Goal: Complete application form: Complete application form

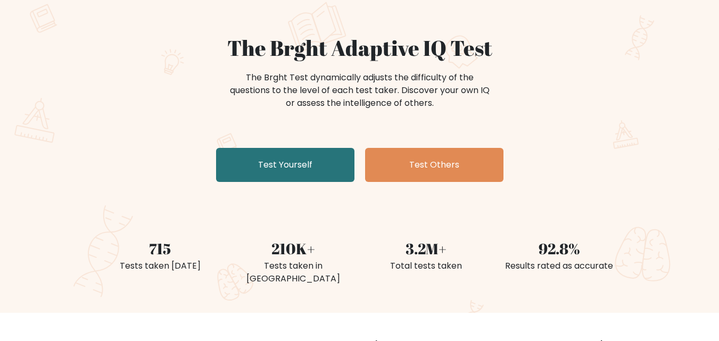
scroll to position [106, 0]
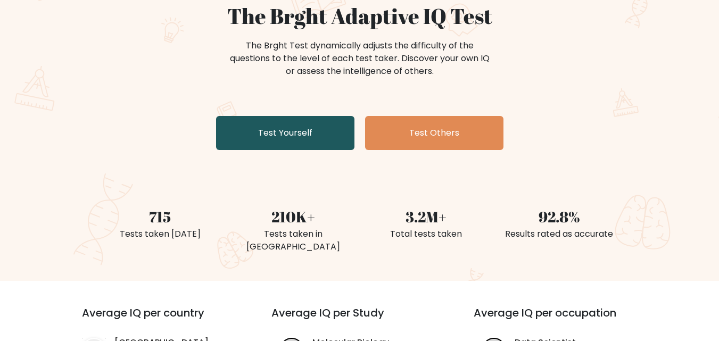
click at [297, 137] on link "Test Yourself" at bounding box center [285, 133] width 138 height 34
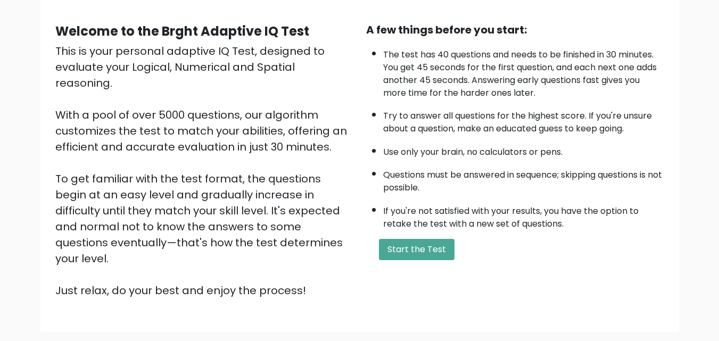
scroll to position [106, 0]
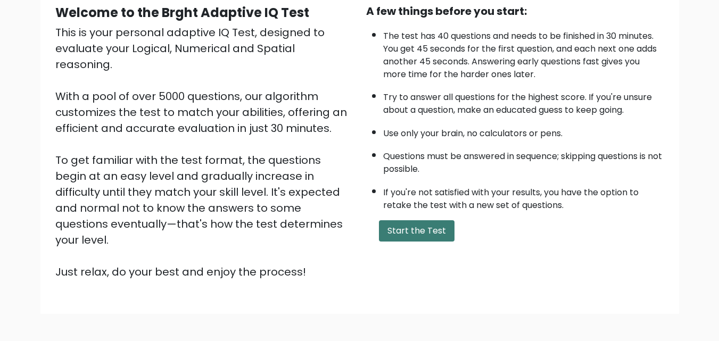
click at [414, 237] on button "Start the Test" at bounding box center [417, 230] width 76 height 21
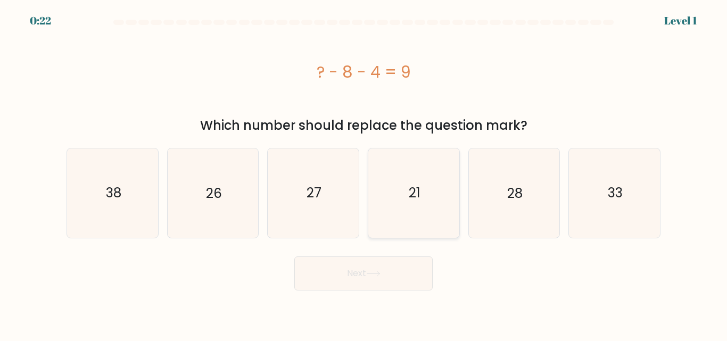
click at [417, 198] on text "21" at bounding box center [415, 193] width 12 height 19
click at [364, 174] on input "d. 21" at bounding box center [364, 172] width 1 height 3
radio input "true"
click at [376, 278] on button "Next" at bounding box center [363, 274] width 138 height 34
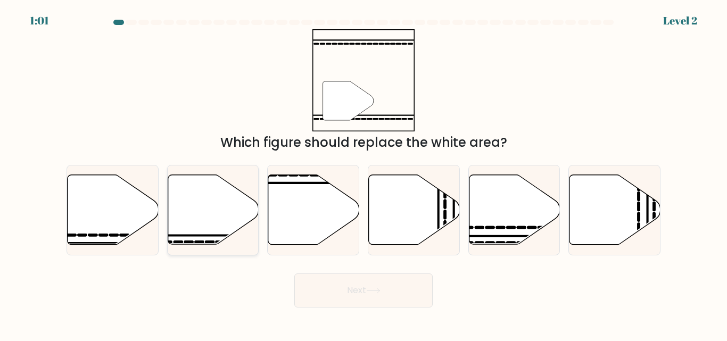
click at [225, 220] on icon at bounding box center [213, 210] width 91 height 70
click at [364, 174] on input "b." at bounding box center [364, 172] width 1 height 3
radio input "true"
click at [355, 286] on button "Next" at bounding box center [363, 291] width 138 height 34
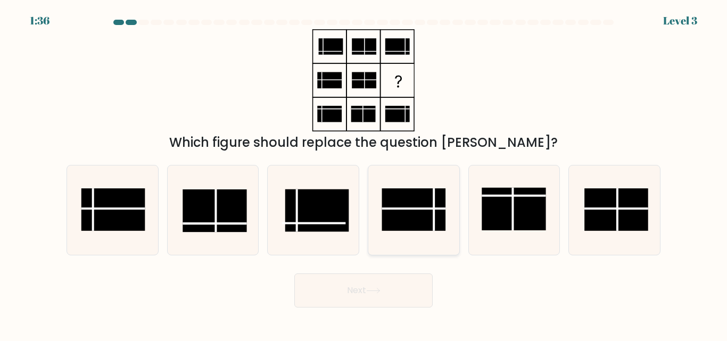
click at [408, 216] on rect at bounding box center [414, 210] width 64 height 43
click at [364, 174] on input "d." at bounding box center [364, 172] width 1 height 3
radio input "true"
click at [380, 291] on icon at bounding box center [373, 291] width 13 height 5
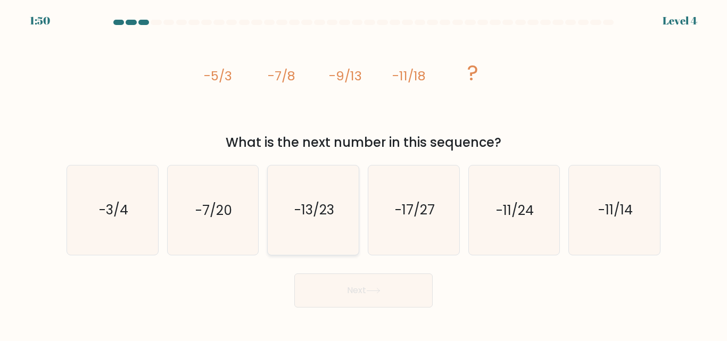
click at [327, 223] on icon "-13/23" at bounding box center [313, 210] width 89 height 89
click at [364, 174] on input "c. -13/23" at bounding box center [364, 172] width 1 height 3
radio input "true"
click at [378, 287] on button "Next" at bounding box center [363, 291] width 138 height 34
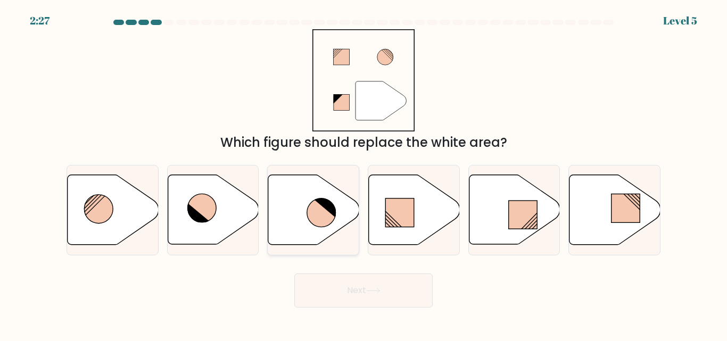
click at [308, 224] on icon at bounding box center [313, 210] width 91 height 70
click at [364, 174] on input "c." at bounding box center [364, 172] width 1 height 3
radio input "true"
click at [375, 284] on button "Next" at bounding box center [363, 291] width 138 height 34
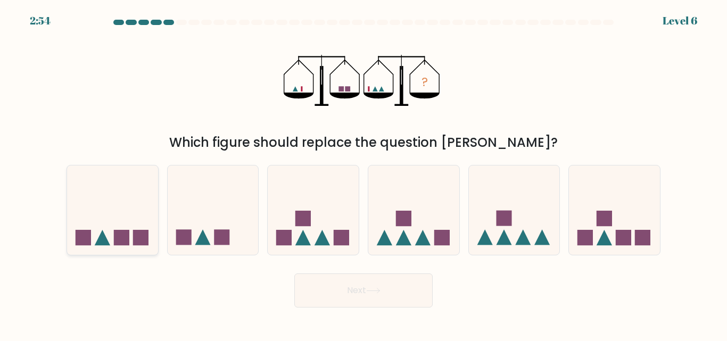
click at [139, 242] on rect at bounding box center [140, 237] width 15 height 15
click at [364, 174] on input "a." at bounding box center [364, 172] width 1 height 3
radio input "true"
click at [334, 290] on button "Next" at bounding box center [363, 291] width 138 height 34
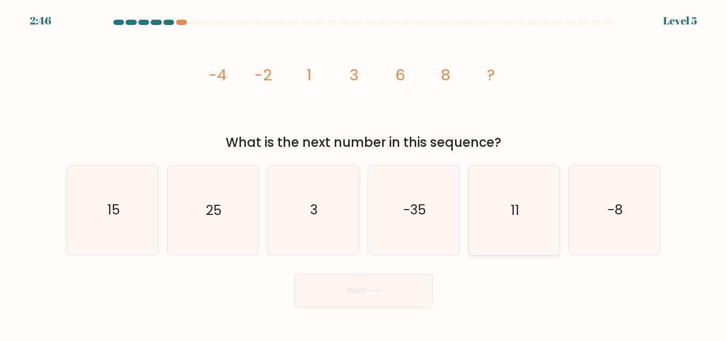
click at [522, 212] on icon "11" at bounding box center [514, 210] width 89 height 89
click at [364, 174] on input "e. 11" at bounding box center [364, 172] width 1 height 3
radio input "true"
click at [385, 293] on button "Next" at bounding box center [363, 291] width 138 height 34
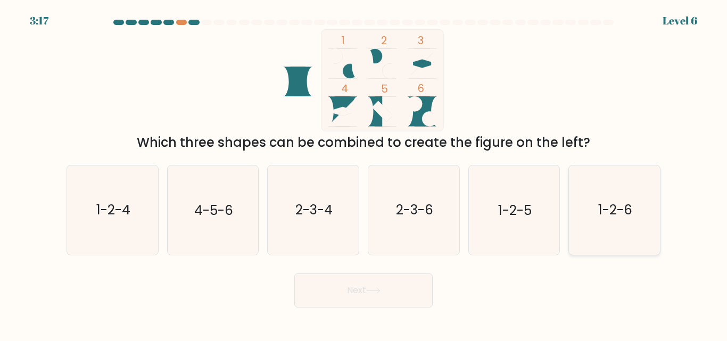
click at [621, 218] on text "1-2-6" at bounding box center [615, 210] width 34 height 19
click at [364, 174] on input "f. 1-2-6" at bounding box center [364, 172] width 1 height 3
radio input "true"
click at [415, 282] on button "Next" at bounding box center [363, 291] width 138 height 34
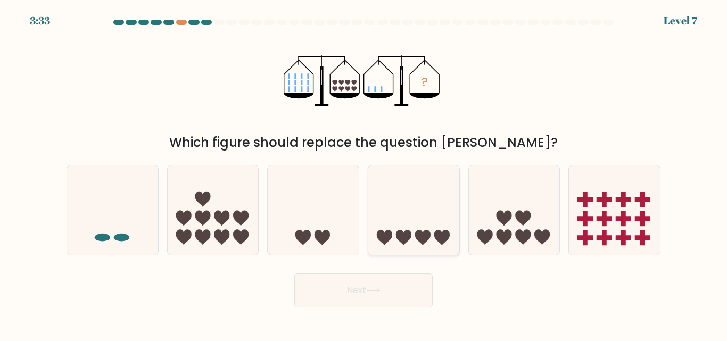
click at [379, 236] on icon at bounding box center [384, 237] width 15 height 15
click at [364, 174] on input "d." at bounding box center [364, 172] width 1 height 3
radio input "true"
click at [396, 284] on button "Next" at bounding box center [363, 291] width 138 height 34
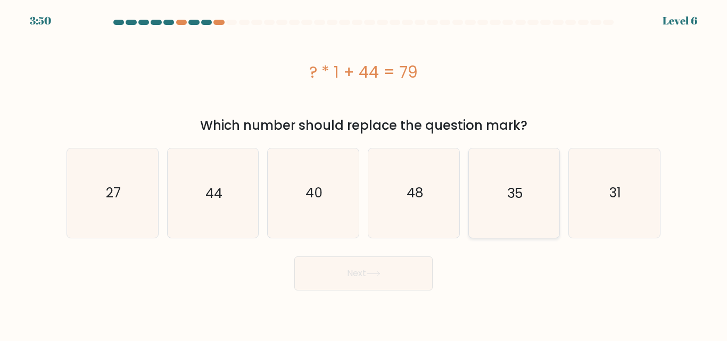
click at [519, 208] on icon "35" at bounding box center [514, 193] width 89 height 89
click at [364, 174] on input "e. 35" at bounding box center [364, 172] width 1 height 3
radio input "true"
click at [390, 277] on button "Next" at bounding box center [363, 274] width 138 height 34
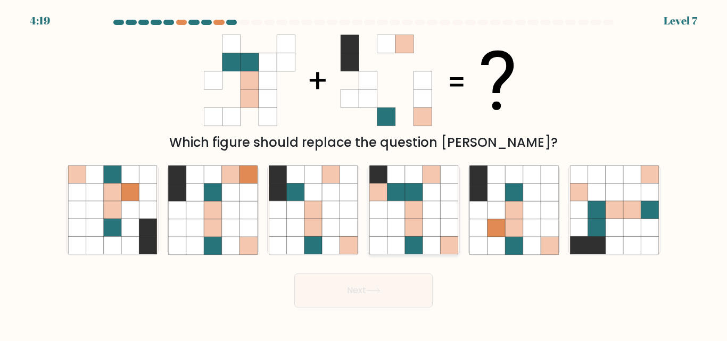
click at [408, 212] on icon at bounding box center [414, 211] width 18 height 18
click at [364, 174] on input "d." at bounding box center [364, 172] width 1 height 3
radio input "true"
click at [382, 284] on button "Next" at bounding box center [363, 291] width 138 height 34
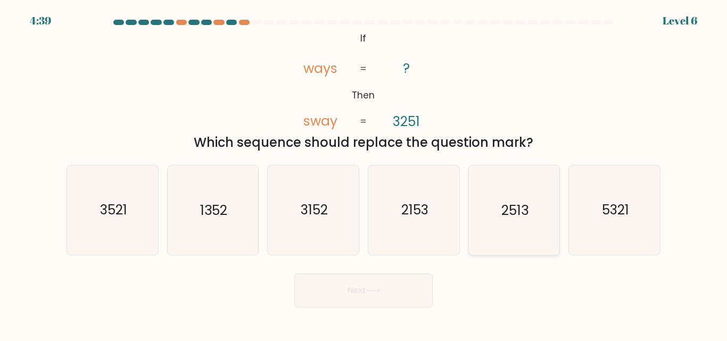
click at [514, 223] on icon "2513" at bounding box center [514, 210] width 89 height 89
click at [364, 174] on input "e. 2513" at bounding box center [364, 172] width 1 height 3
radio input "true"
click at [422, 284] on button "Next" at bounding box center [363, 291] width 138 height 34
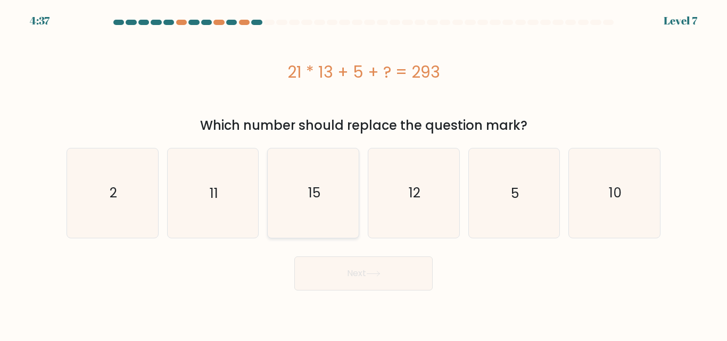
click at [317, 188] on text "15" at bounding box center [314, 193] width 12 height 19
click at [364, 174] on input "c. 15" at bounding box center [364, 172] width 1 height 3
radio input "true"
click at [349, 274] on button "Next" at bounding box center [363, 274] width 138 height 34
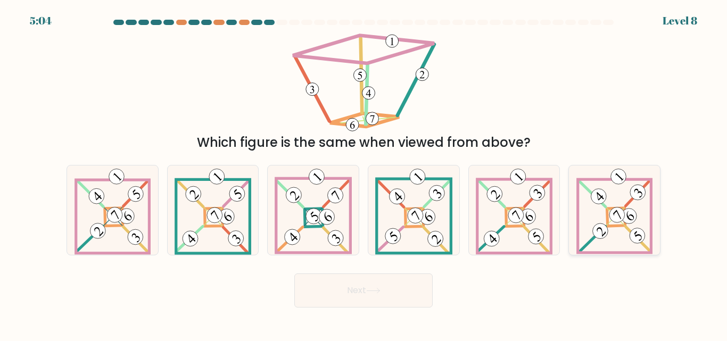
click at [603, 227] on 883 at bounding box center [601, 232] width 22 height 22
click at [364, 174] on input "f." at bounding box center [364, 172] width 1 height 3
radio input "true"
click at [404, 288] on button "Next" at bounding box center [363, 291] width 138 height 34
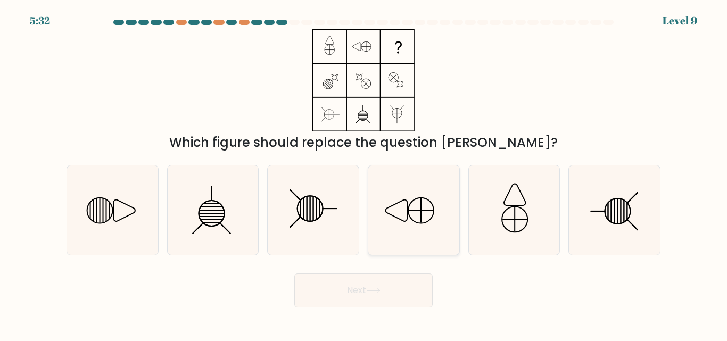
click at [415, 208] on icon at bounding box center [413, 210] width 89 height 89
click at [364, 174] on input "d." at bounding box center [364, 172] width 1 height 3
radio input "true"
click at [85, 213] on icon at bounding box center [112, 210] width 89 height 89
click at [364, 174] on input "a." at bounding box center [364, 172] width 1 height 3
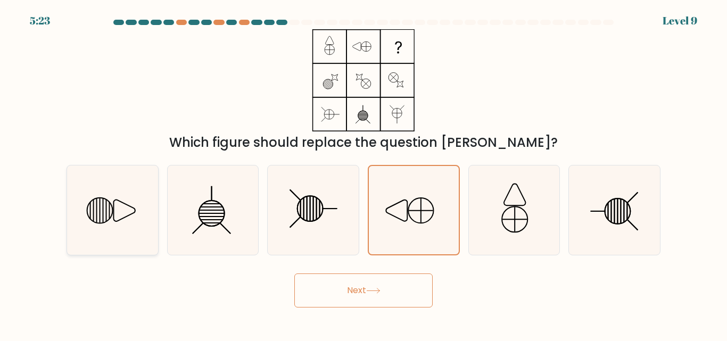
radio input "true"
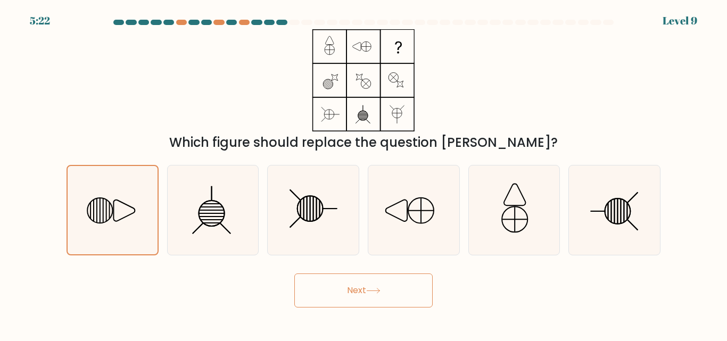
click at [335, 289] on button "Next" at bounding box center [363, 291] width 138 height 34
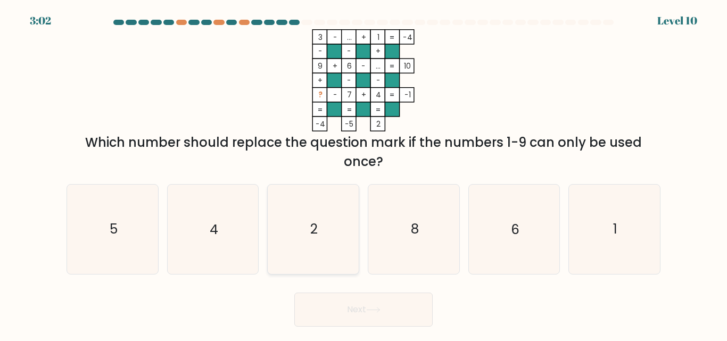
click at [314, 223] on text "2" at bounding box center [313, 229] width 7 height 19
click at [364, 174] on input "c. 2" at bounding box center [364, 172] width 1 height 3
radio input "true"
click at [368, 303] on button "Next" at bounding box center [363, 310] width 138 height 34
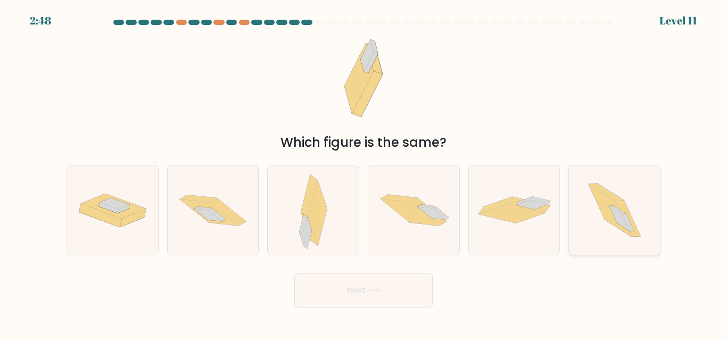
click at [604, 224] on icon at bounding box center [614, 210] width 79 height 89
click at [364, 174] on input "f." at bounding box center [364, 172] width 1 height 3
radio input "true"
click at [381, 281] on button "Next" at bounding box center [363, 291] width 138 height 34
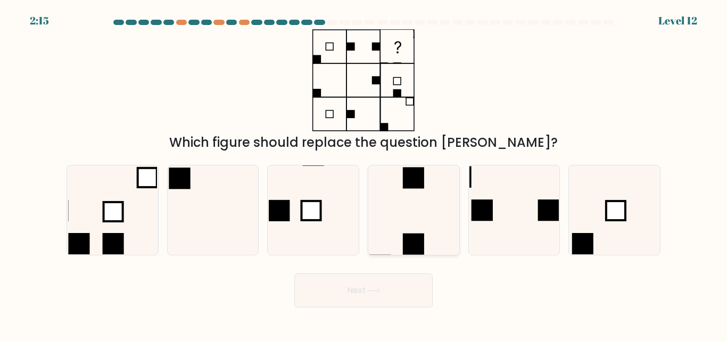
click at [427, 215] on icon at bounding box center [413, 210] width 89 height 89
click at [364, 174] on input "d." at bounding box center [364, 172] width 1 height 3
radio input "true"
click at [393, 285] on button "Next" at bounding box center [363, 291] width 138 height 34
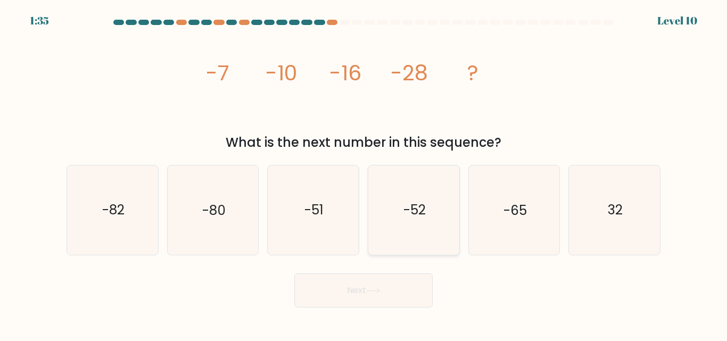
click at [436, 212] on icon "-52" at bounding box center [413, 210] width 89 height 89
click at [364, 174] on input "d. -52" at bounding box center [364, 172] width 1 height 3
radio input "true"
click at [346, 292] on button "Next" at bounding box center [363, 291] width 138 height 34
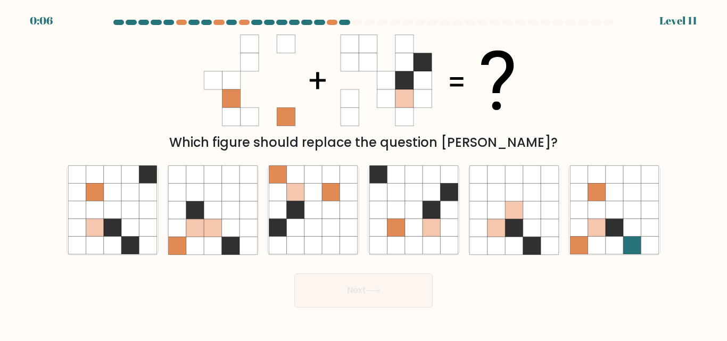
click at [159, 208] on div "a." at bounding box center [112, 210] width 101 height 90
click at [145, 215] on icon at bounding box center [148, 211] width 18 height 18
click at [364, 174] on input "a." at bounding box center [364, 172] width 1 height 3
radio input "true"
click at [313, 283] on button "Next" at bounding box center [363, 291] width 138 height 34
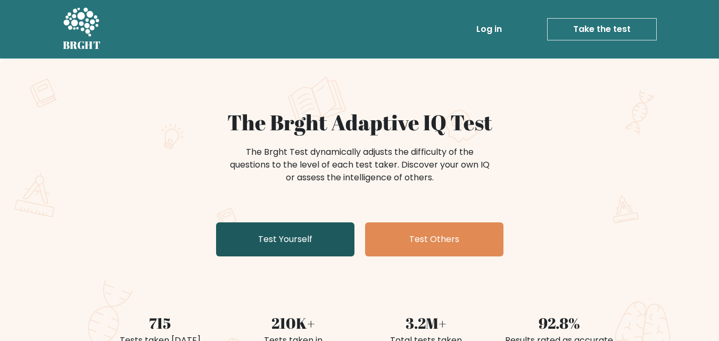
click at [321, 244] on link "Test Yourself" at bounding box center [285, 240] width 138 height 34
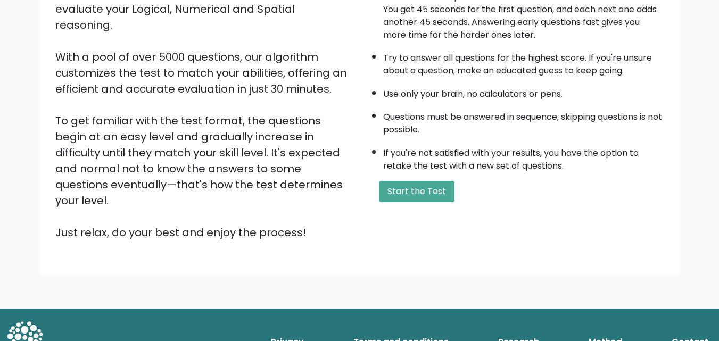
scroll to position [146, 0]
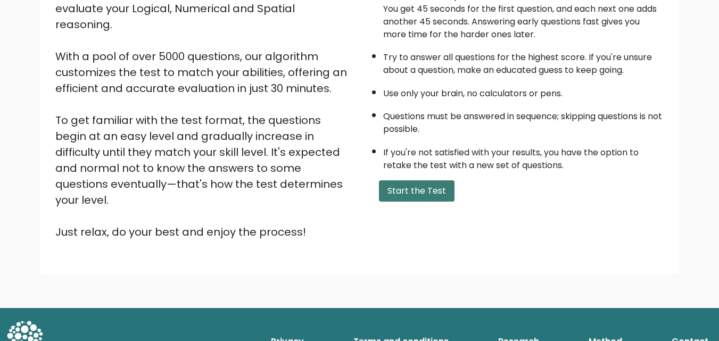
click at [429, 192] on button "Start the Test" at bounding box center [417, 190] width 76 height 21
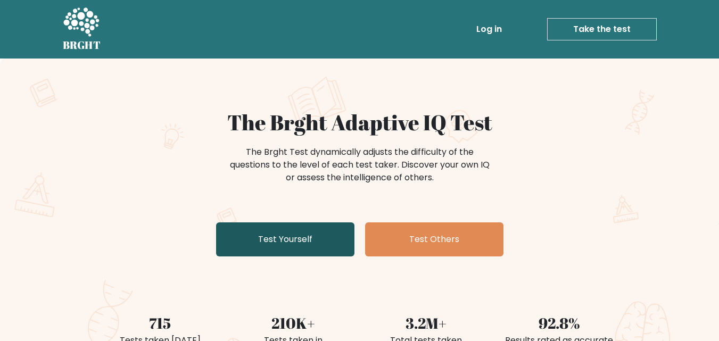
click at [321, 235] on link "Test Yourself" at bounding box center [285, 240] width 138 height 34
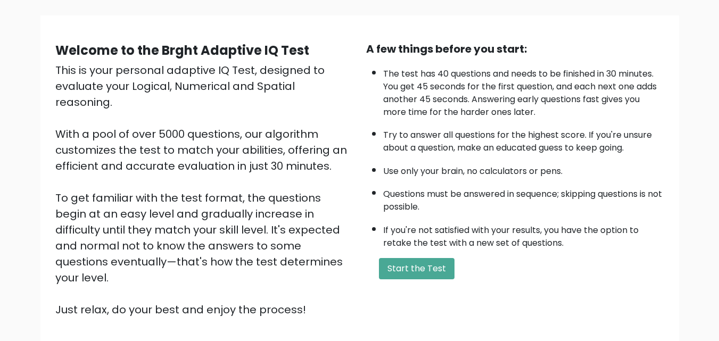
scroll to position [146, 0]
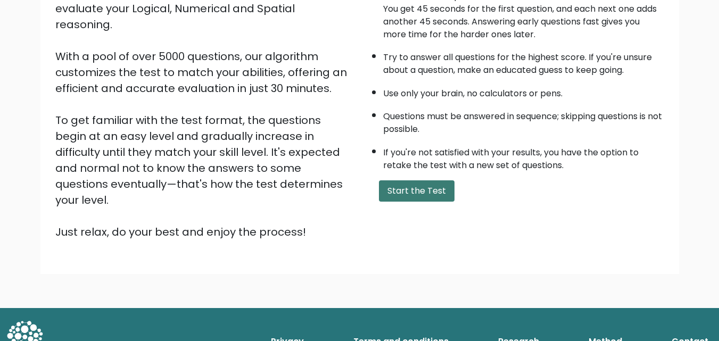
click at [416, 190] on button "Start the Test" at bounding box center [417, 190] width 76 height 21
